Goal: Find specific page/section: Find specific page/section

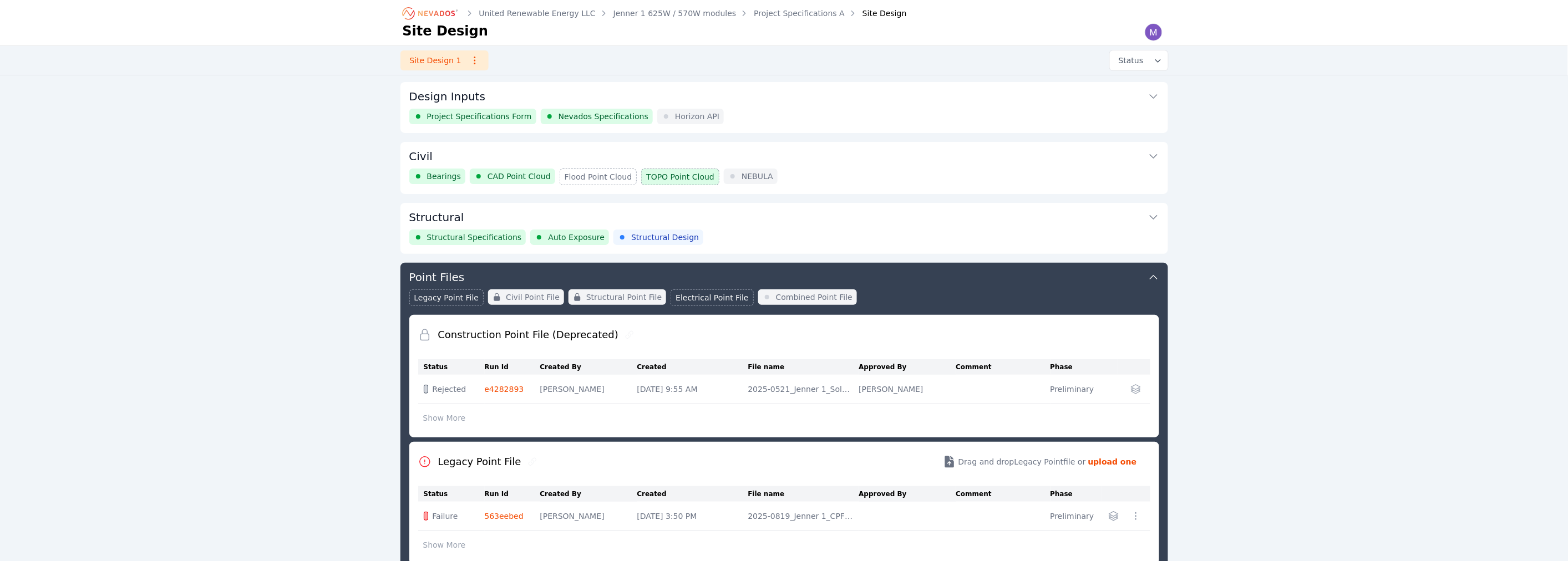
click at [435, 11] on icon "Breadcrumb" at bounding box center [430, 13] width 61 height 17
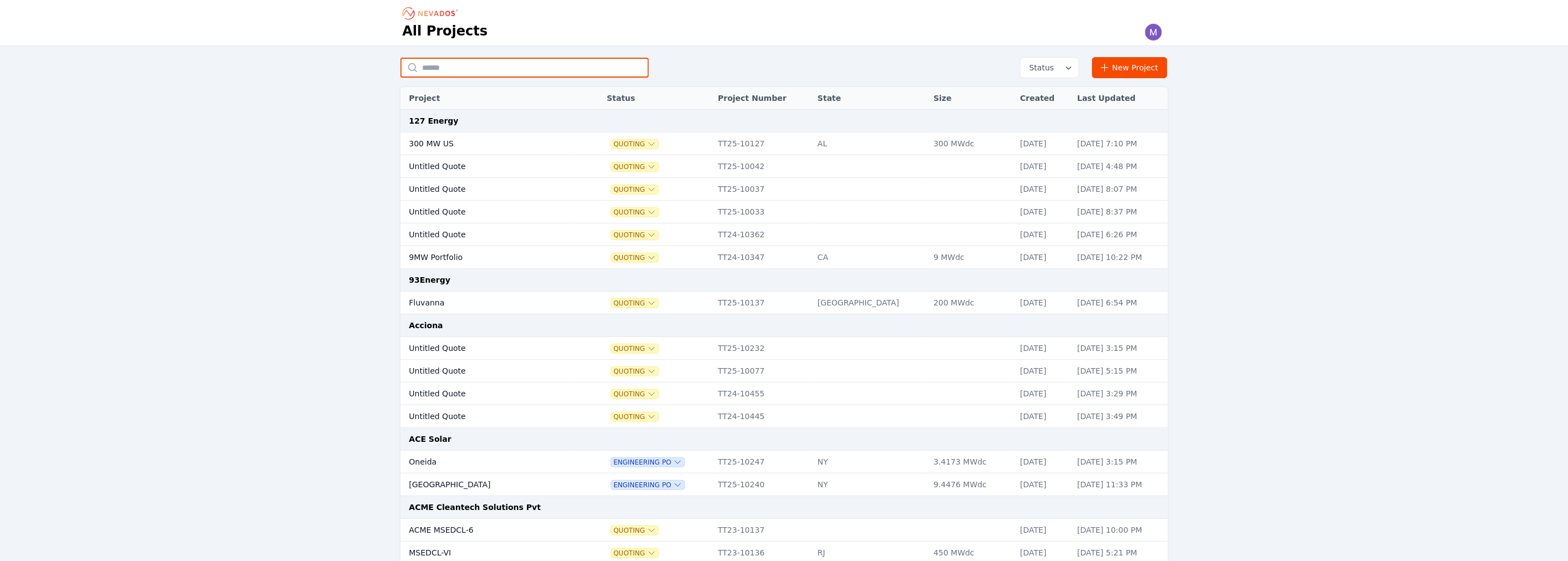
click at [485, 61] on input "text" at bounding box center [524, 68] width 249 height 20
type input "**********"
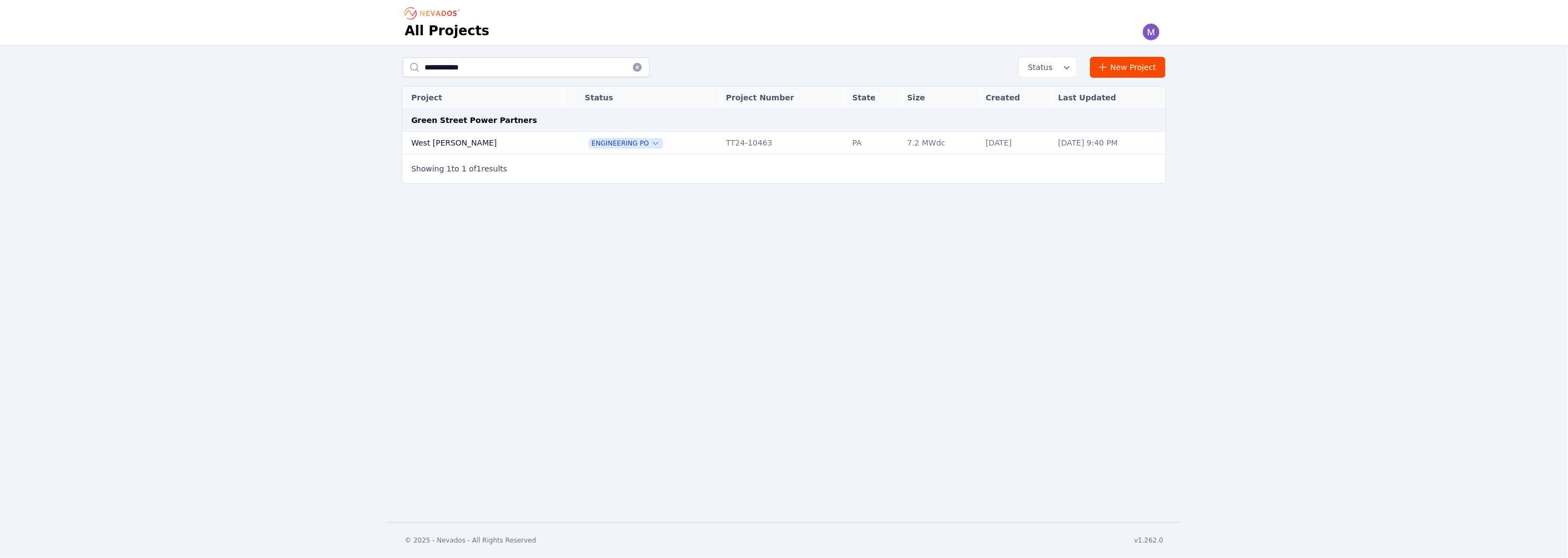
click at [472, 146] on td "West [PERSON_NAME]" at bounding box center [481, 143] width 159 height 23
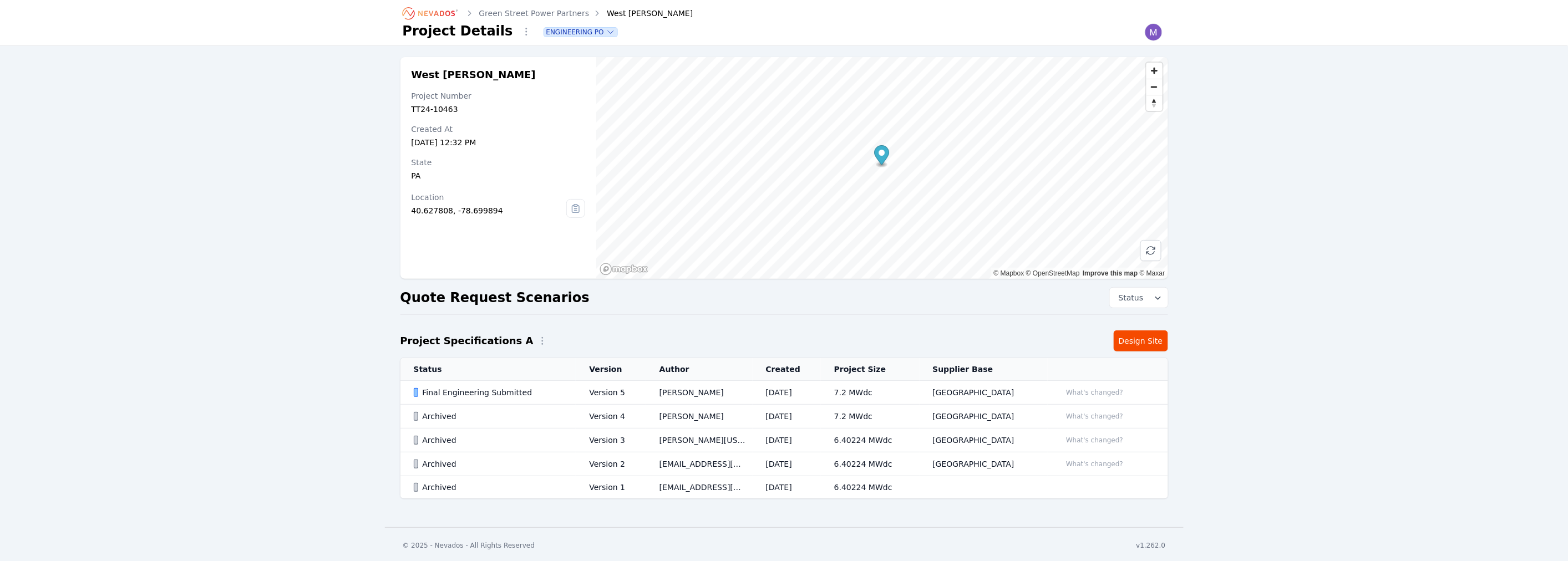
click at [412, 16] on icon "Breadcrumb" at bounding box center [430, 13] width 61 height 17
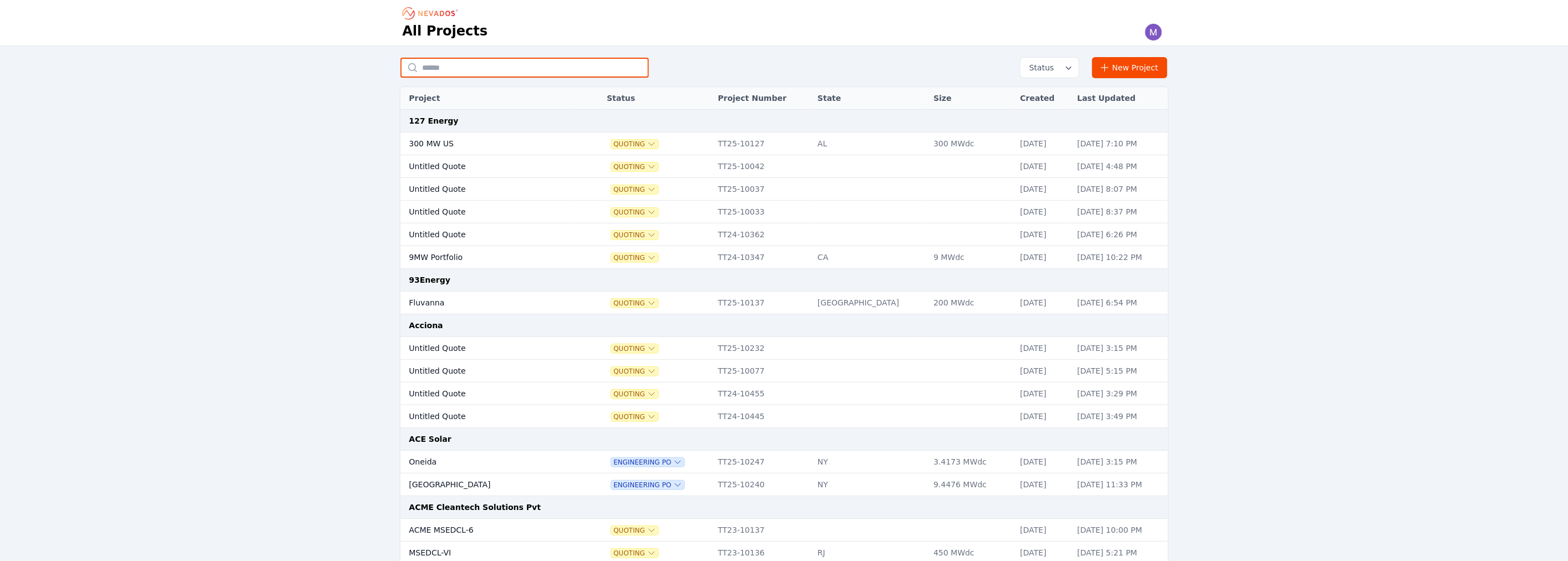
click at [450, 73] on input "text" at bounding box center [524, 68] width 249 height 20
type input "********"
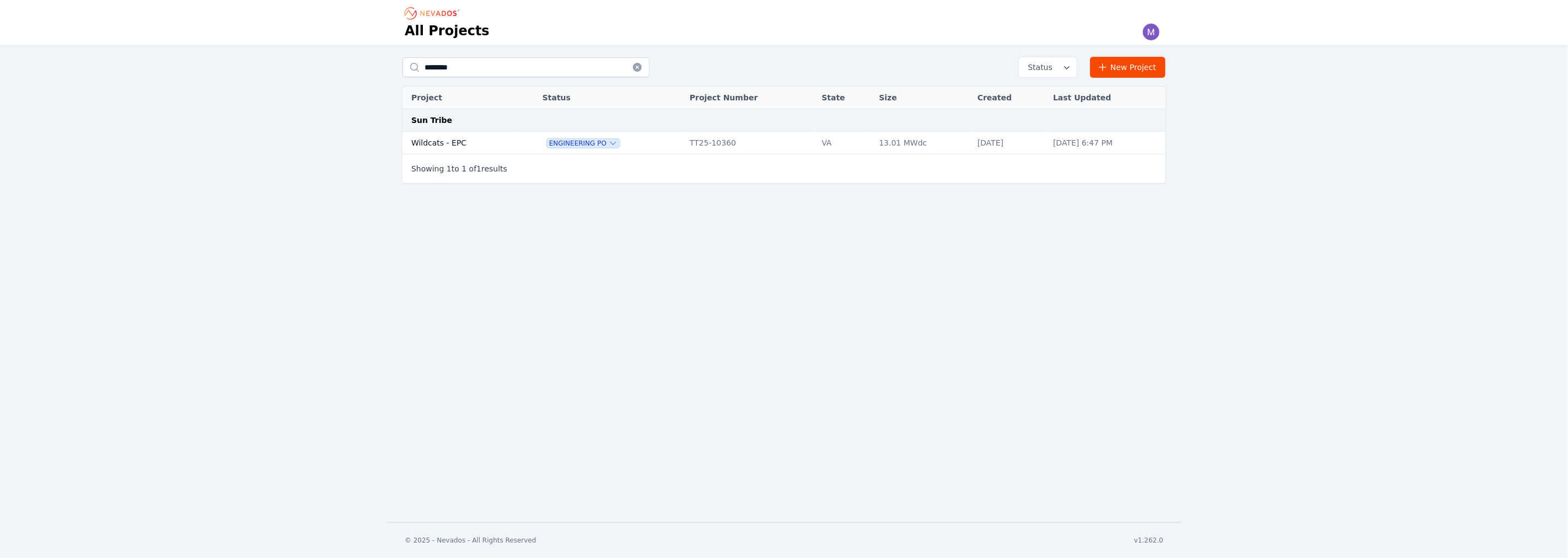
click at [509, 150] on td "Wildcats - EPC" at bounding box center [461, 143] width 116 height 23
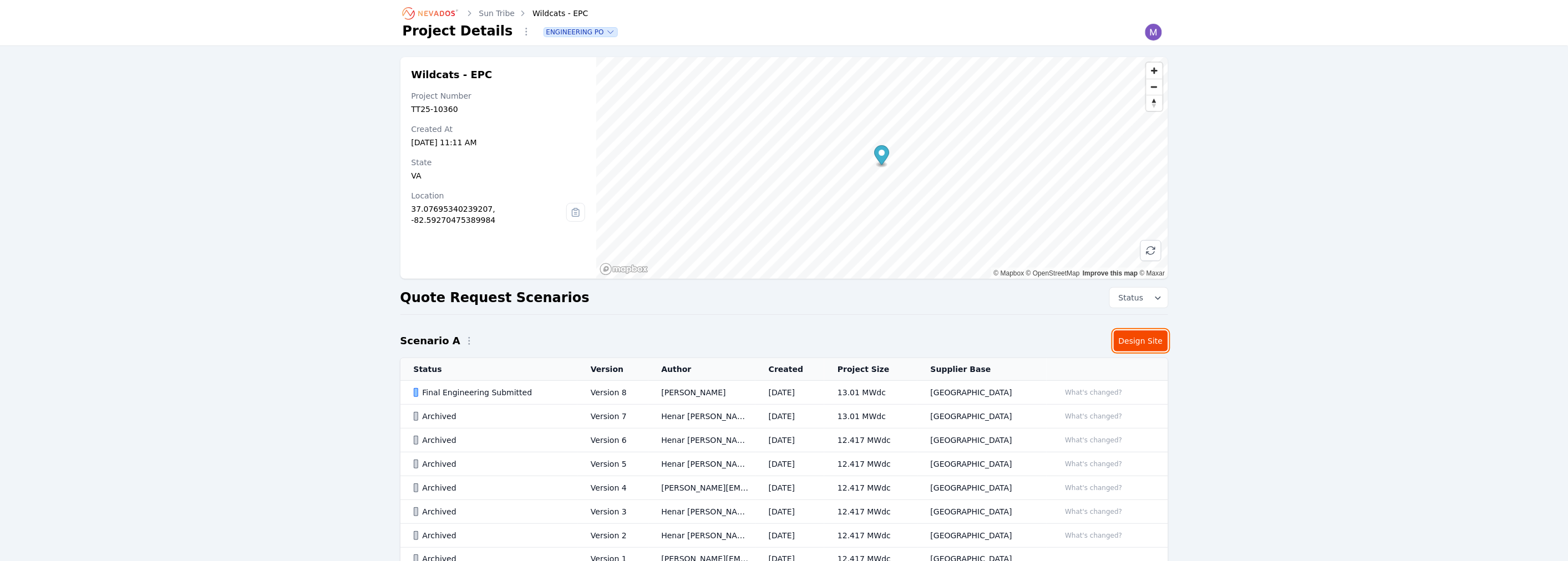
click at [1128, 334] on link "Design Site" at bounding box center [1140, 341] width 54 height 21
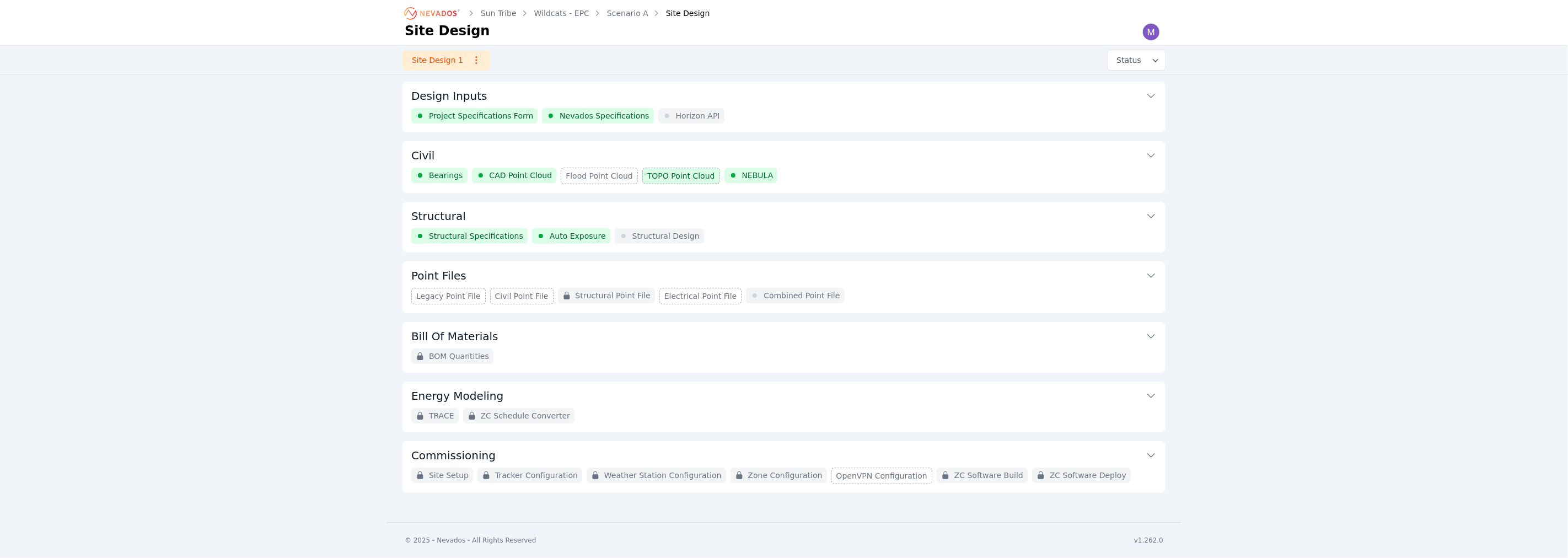
click at [803, 226] on button "Structural" at bounding box center [784, 214] width 746 height 26
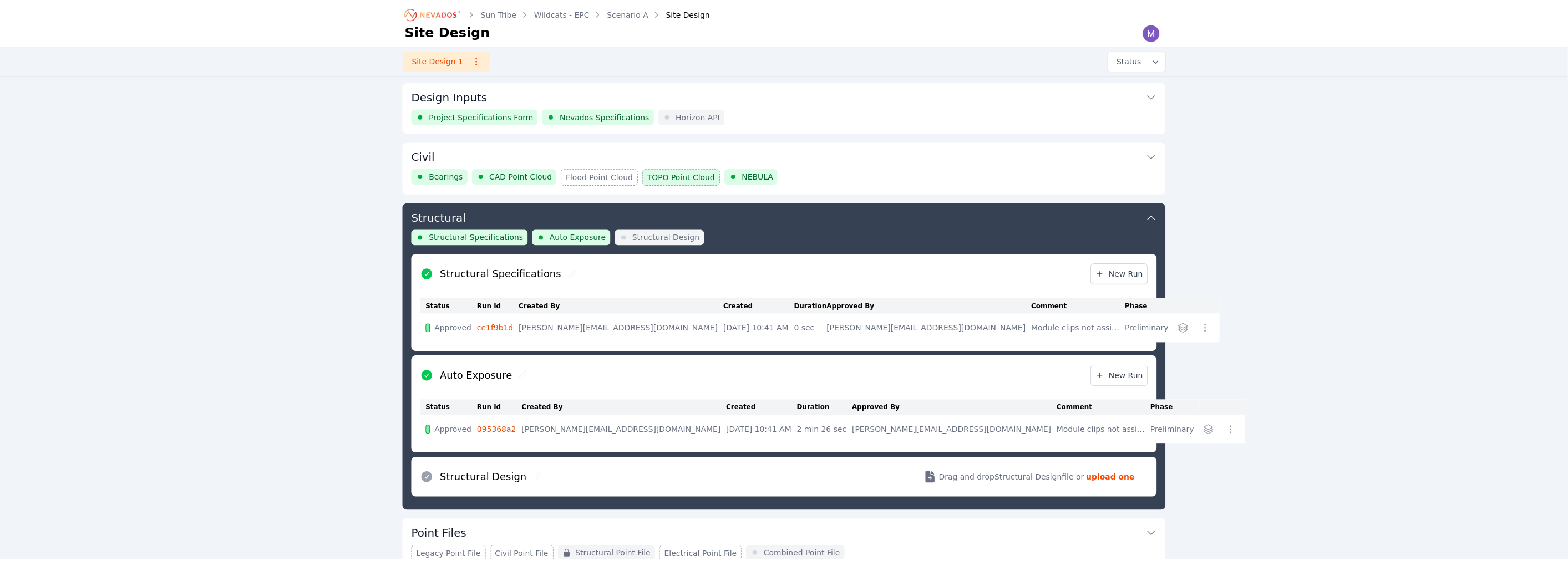
scroll to position [120, 0]
